Goal: Task Accomplishment & Management: Use online tool/utility

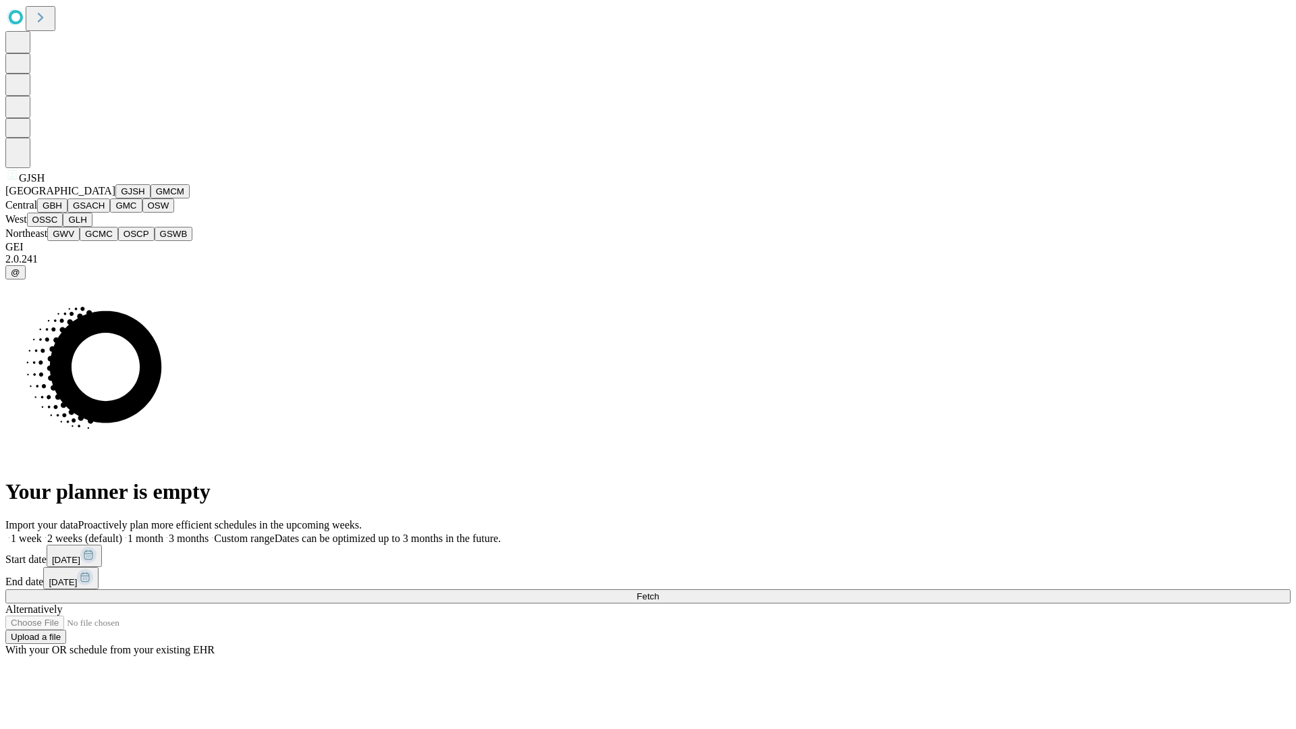
click at [115, 199] on button "GJSH" at bounding box center [132, 191] width 35 height 14
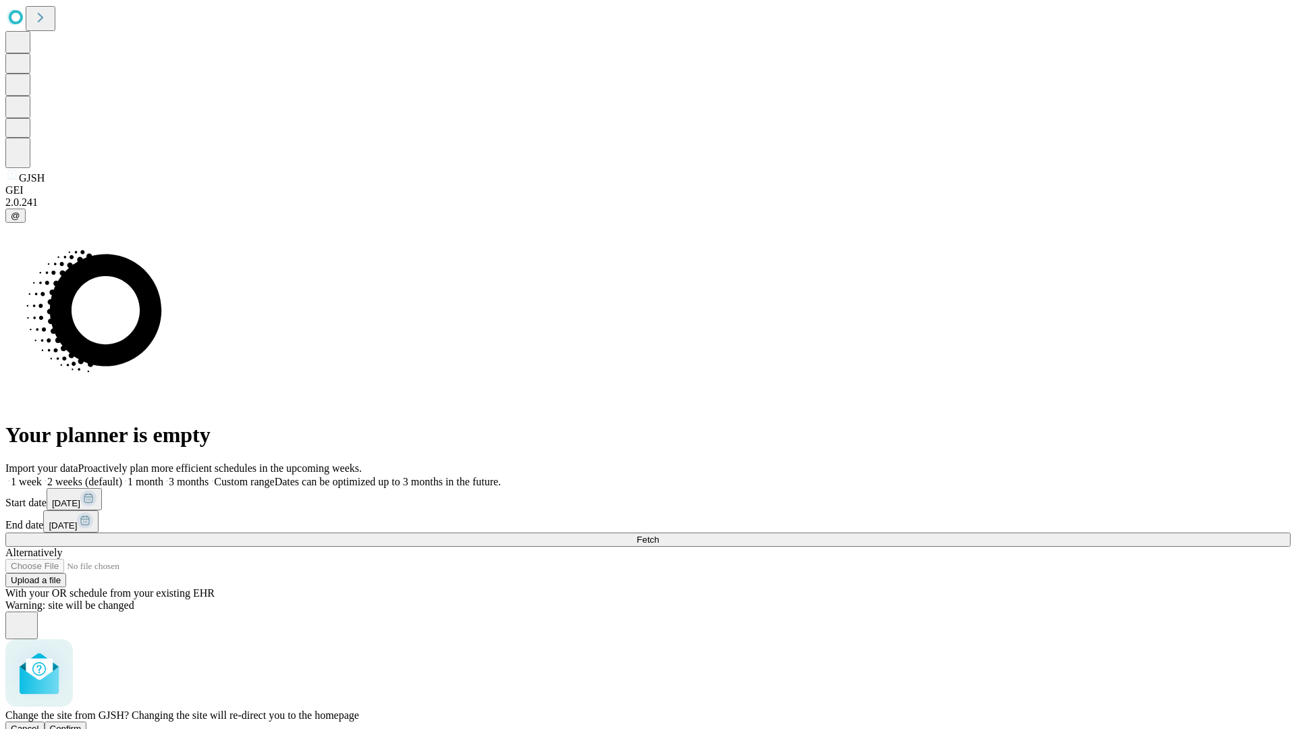
click at [82, 724] on span "Confirm" at bounding box center [66, 729] width 32 height 10
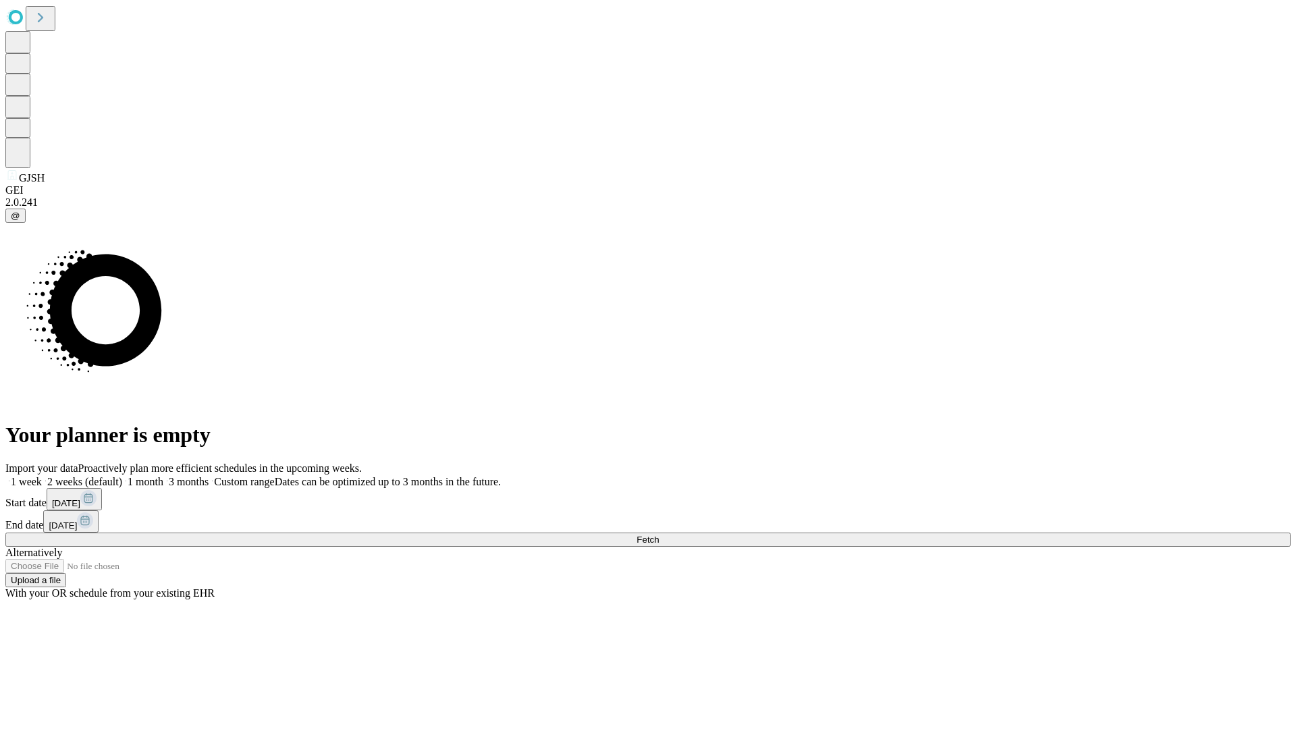
click at [42, 476] on label "1 week" at bounding box center [23, 481] width 36 height 11
click at [659, 535] on span "Fetch" at bounding box center [648, 540] width 22 height 10
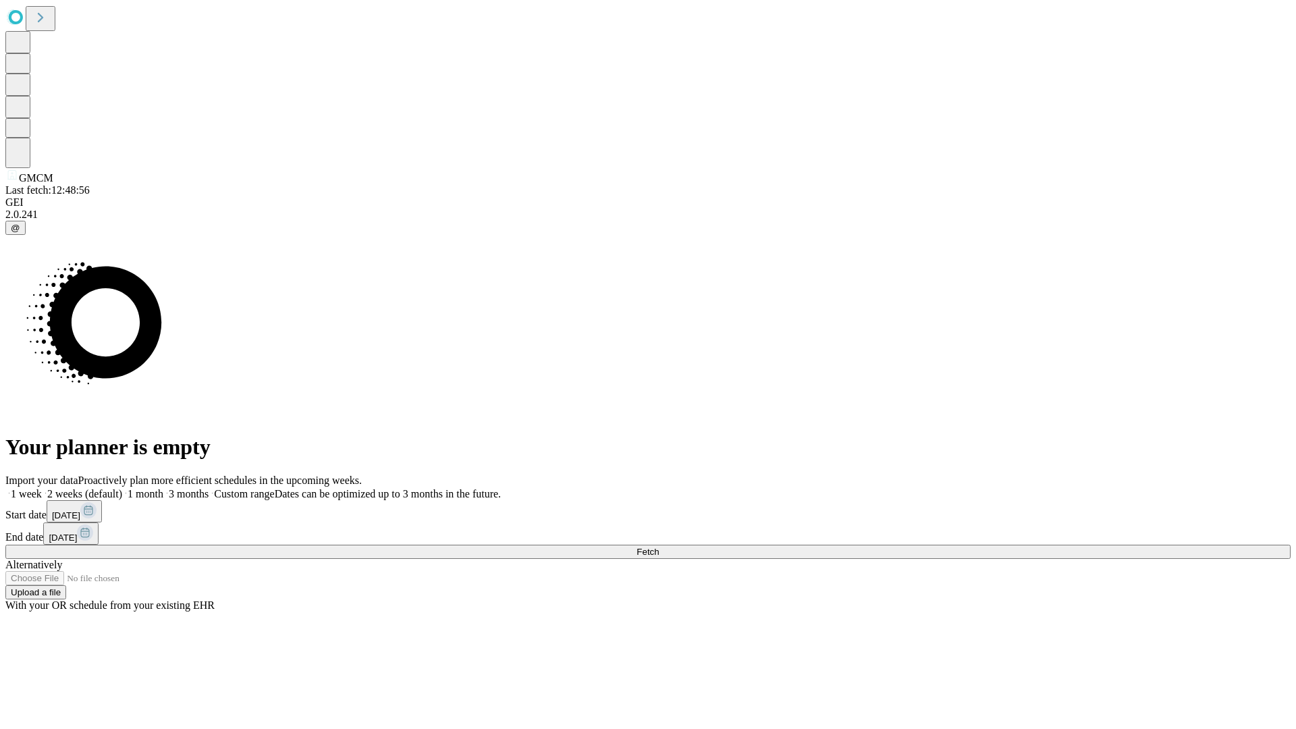
click at [42, 488] on label "1 week" at bounding box center [23, 493] width 36 height 11
click at [659, 547] on span "Fetch" at bounding box center [648, 552] width 22 height 10
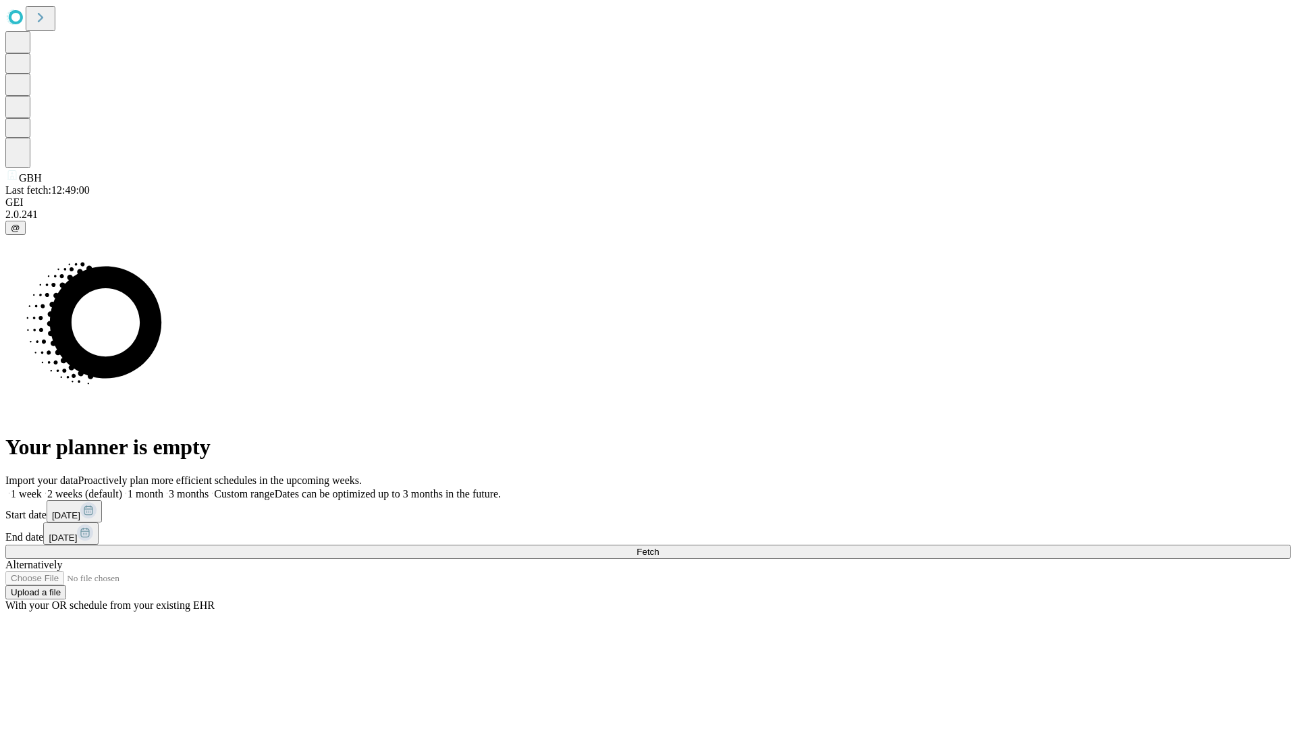
click at [42, 488] on label "1 week" at bounding box center [23, 493] width 36 height 11
click at [659, 547] on span "Fetch" at bounding box center [648, 552] width 22 height 10
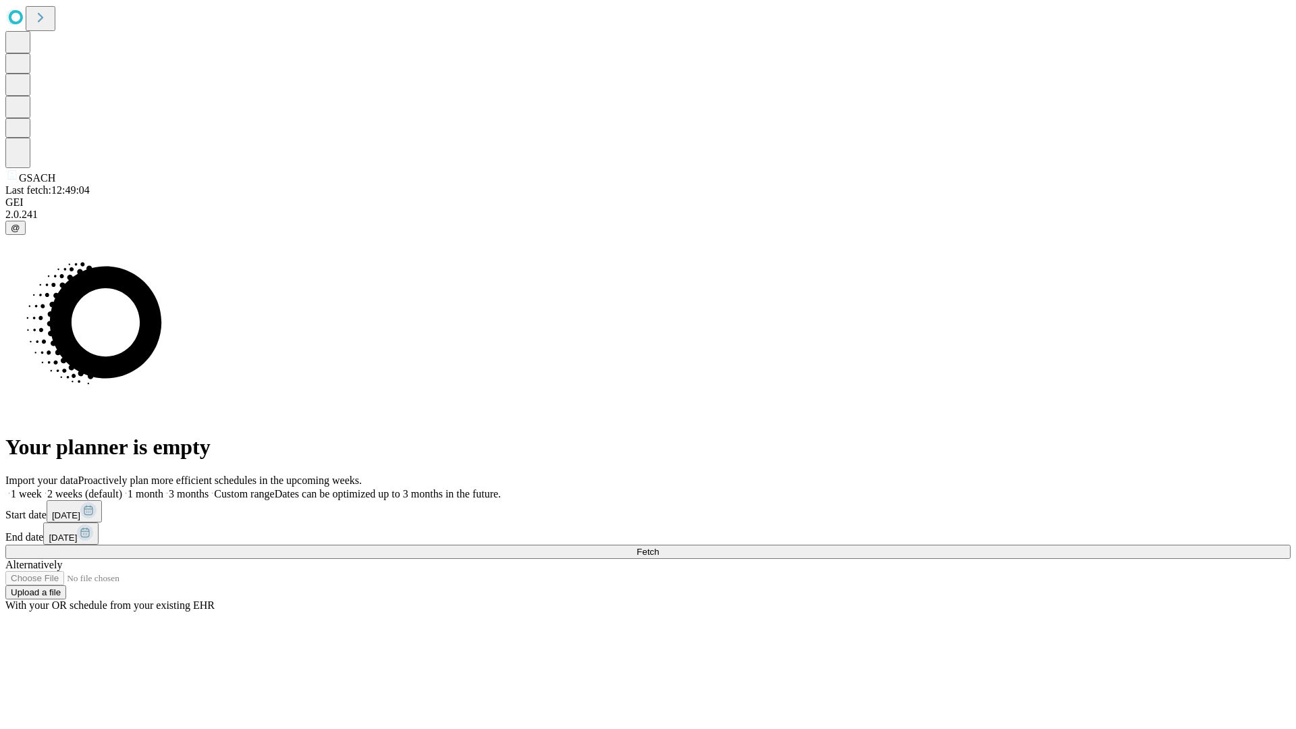
click at [42, 488] on label "1 week" at bounding box center [23, 493] width 36 height 11
click at [659, 547] on span "Fetch" at bounding box center [648, 552] width 22 height 10
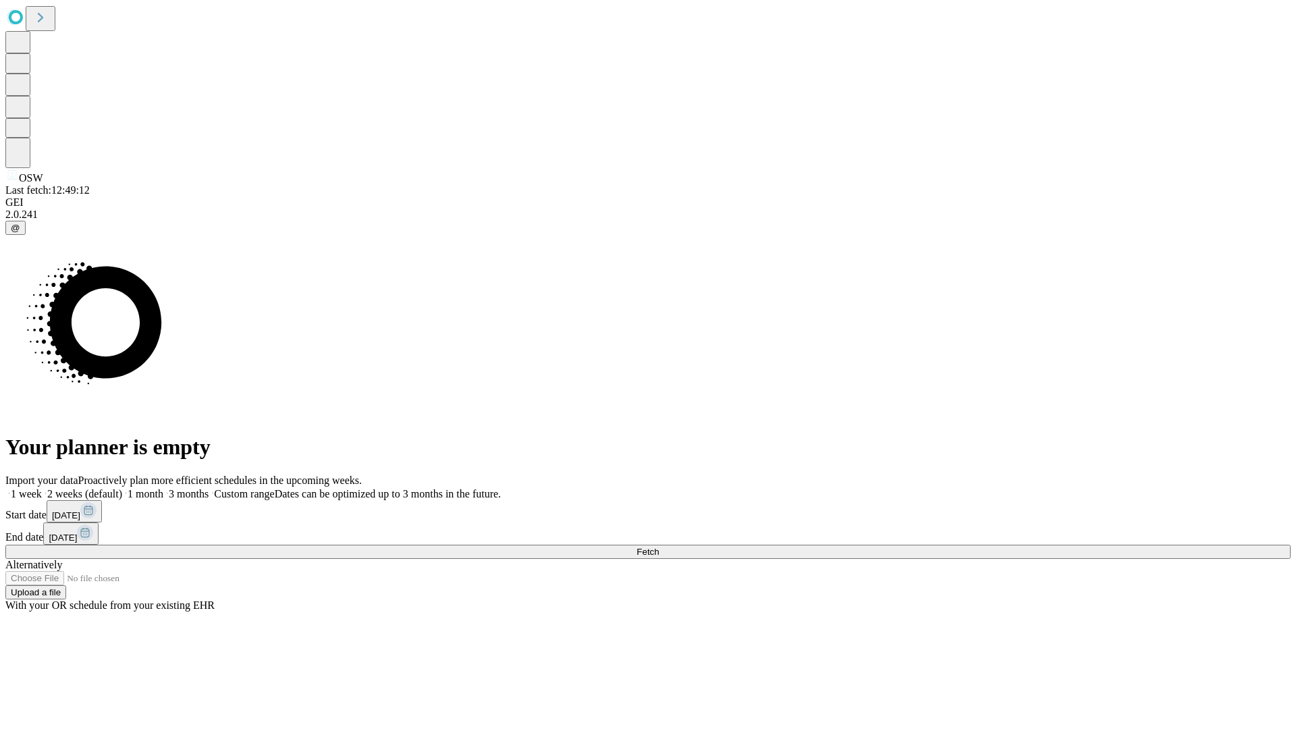
click at [42, 488] on label "1 week" at bounding box center [23, 493] width 36 height 11
click at [659, 547] on span "Fetch" at bounding box center [648, 552] width 22 height 10
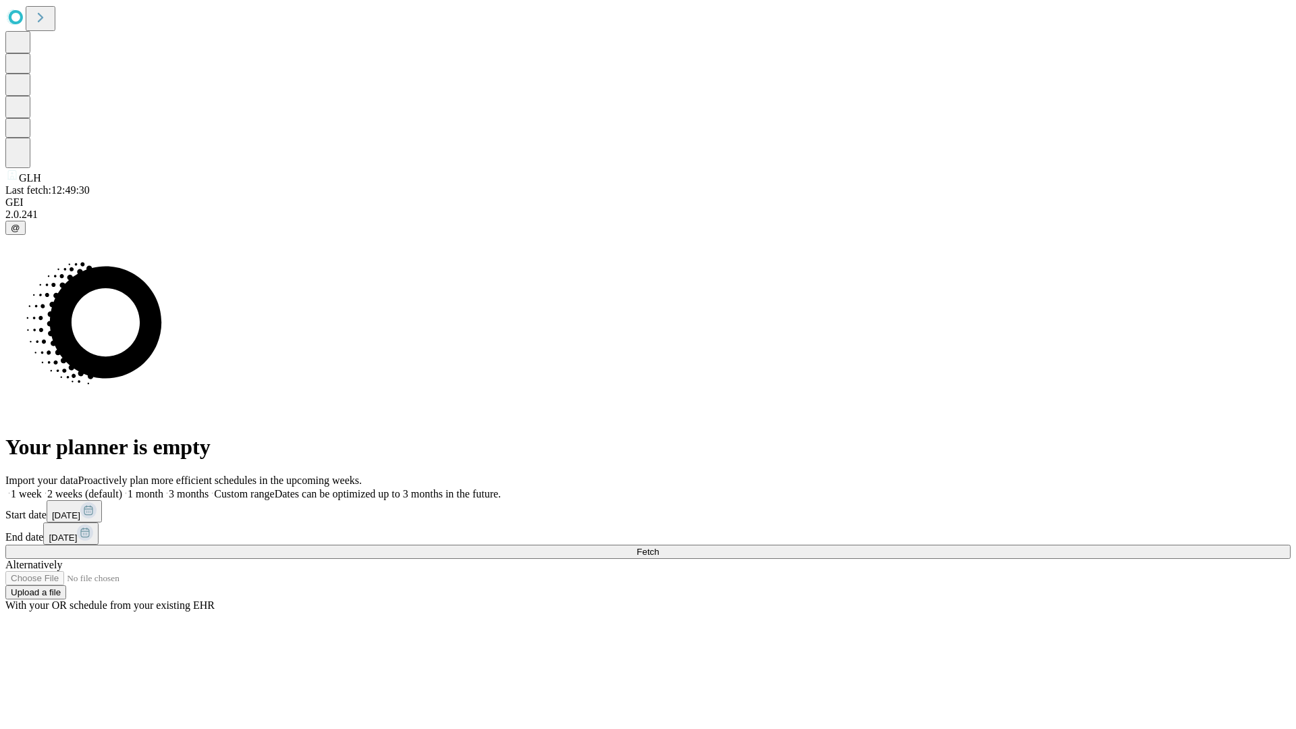
click at [659, 547] on span "Fetch" at bounding box center [648, 552] width 22 height 10
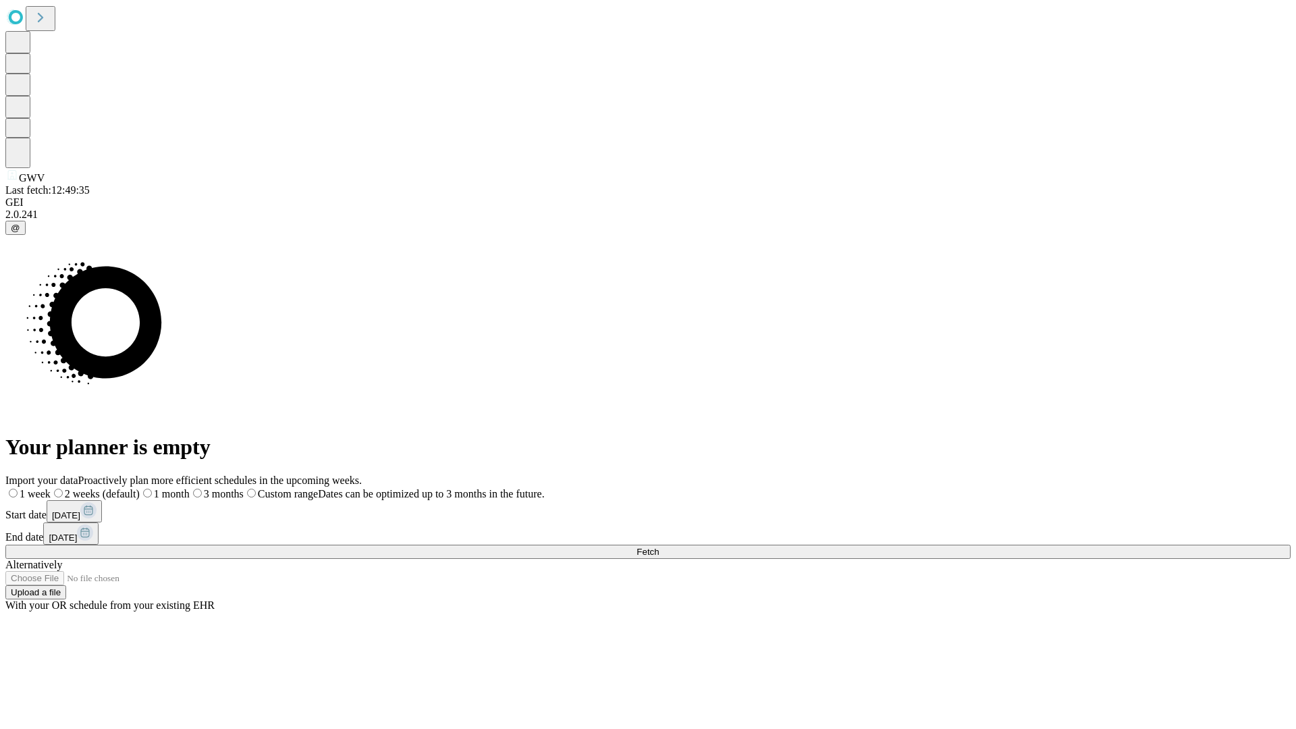
click at [51, 488] on label "1 week" at bounding box center [27, 493] width 45 height 11
click at [659, 547] on span "Fetch" at bounding box center [648, 552] width 22 height 10
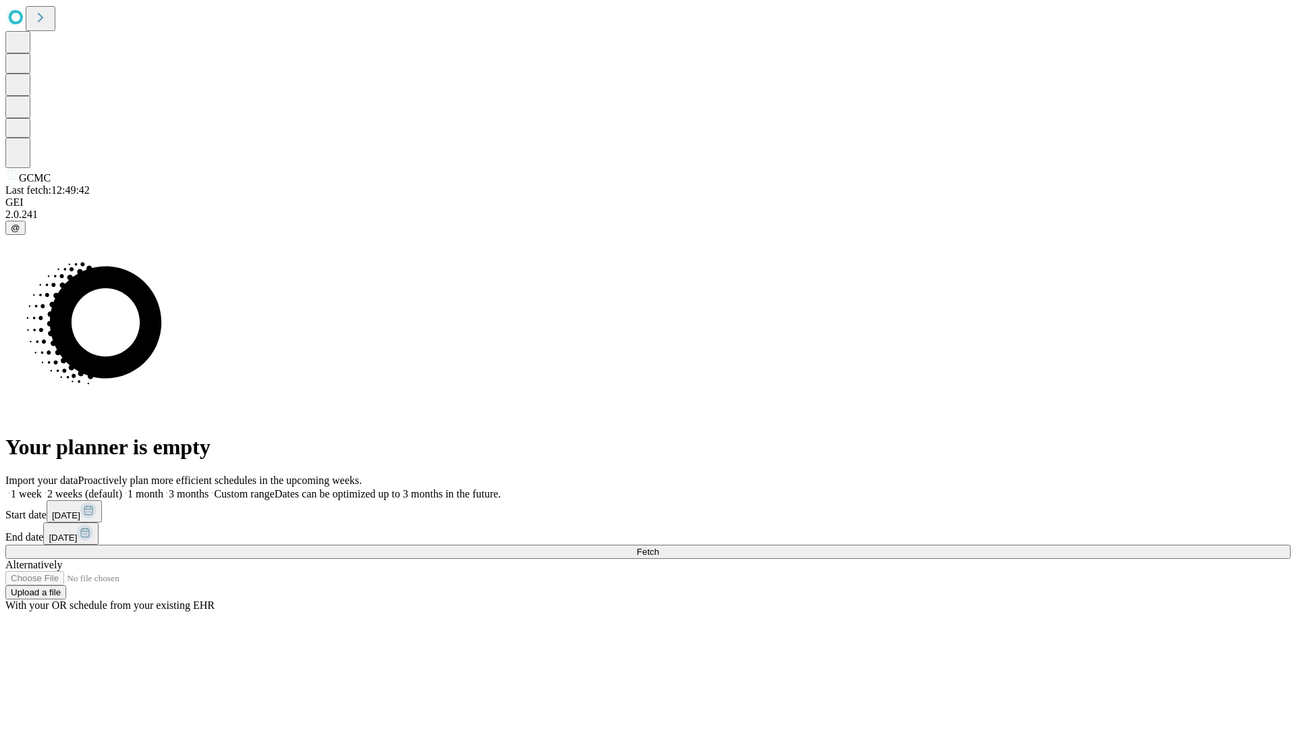
click at [42, 488] on label "1 week" at bounding box center [23, 493] width 36 height 11
click at [659, 547] on span "Fetch" at bounding box center [648, 552] width 22 height 10
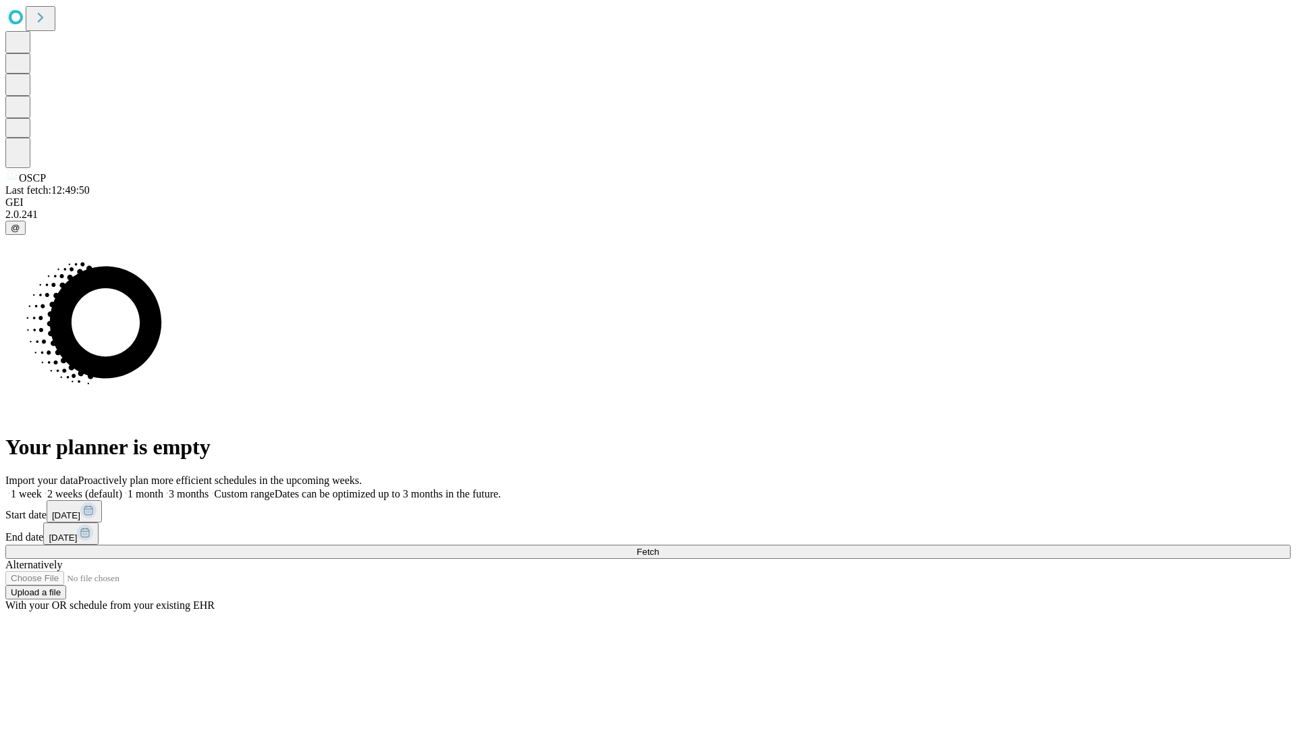
click at [42, 488] on label "1 week" at bounding box center [23, 493] width 36 height 11
click at [659, 547] on span "Fetch" at bounding box center [648, 552] width 22 height 10
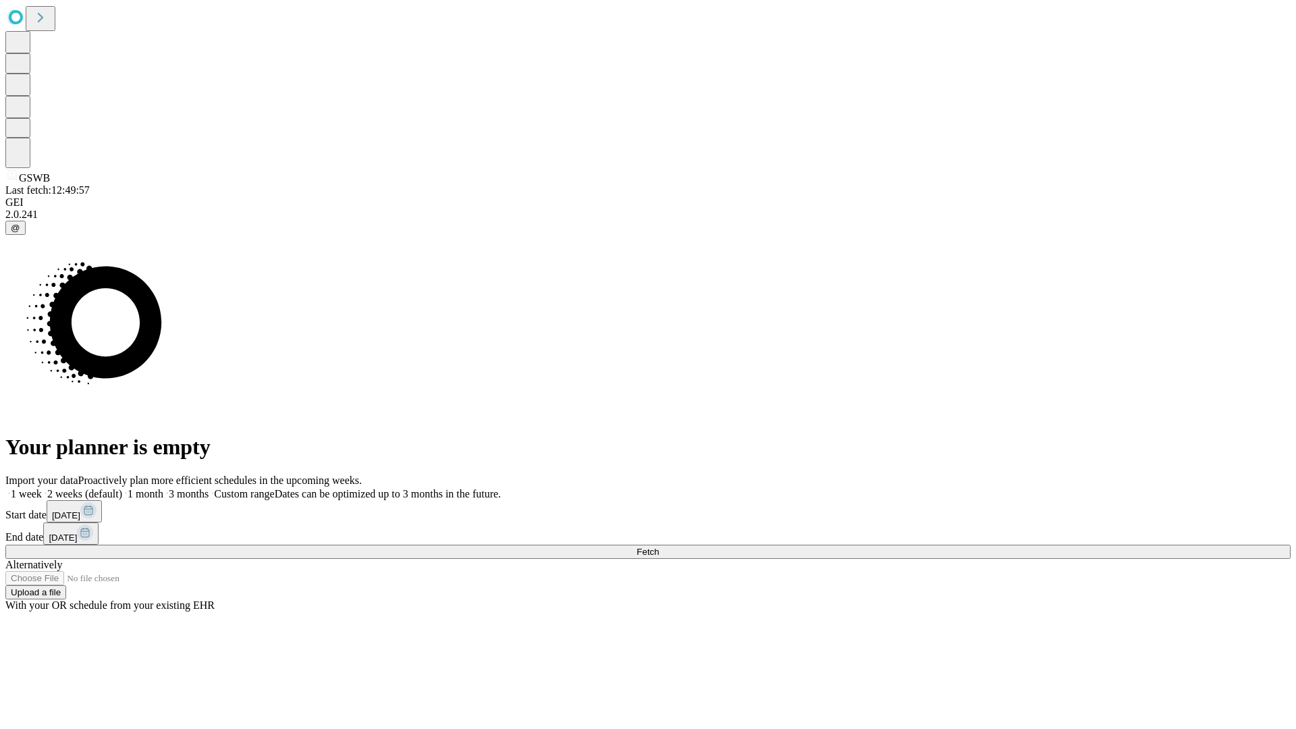
click at [42, 488] on label "1 week" at bounding box center [23, 493] width 36 height 11
click at [659, 547] on span "Fetch" at bounding box center [648, 552] width 22 height 10
